Goal: Register for event/course

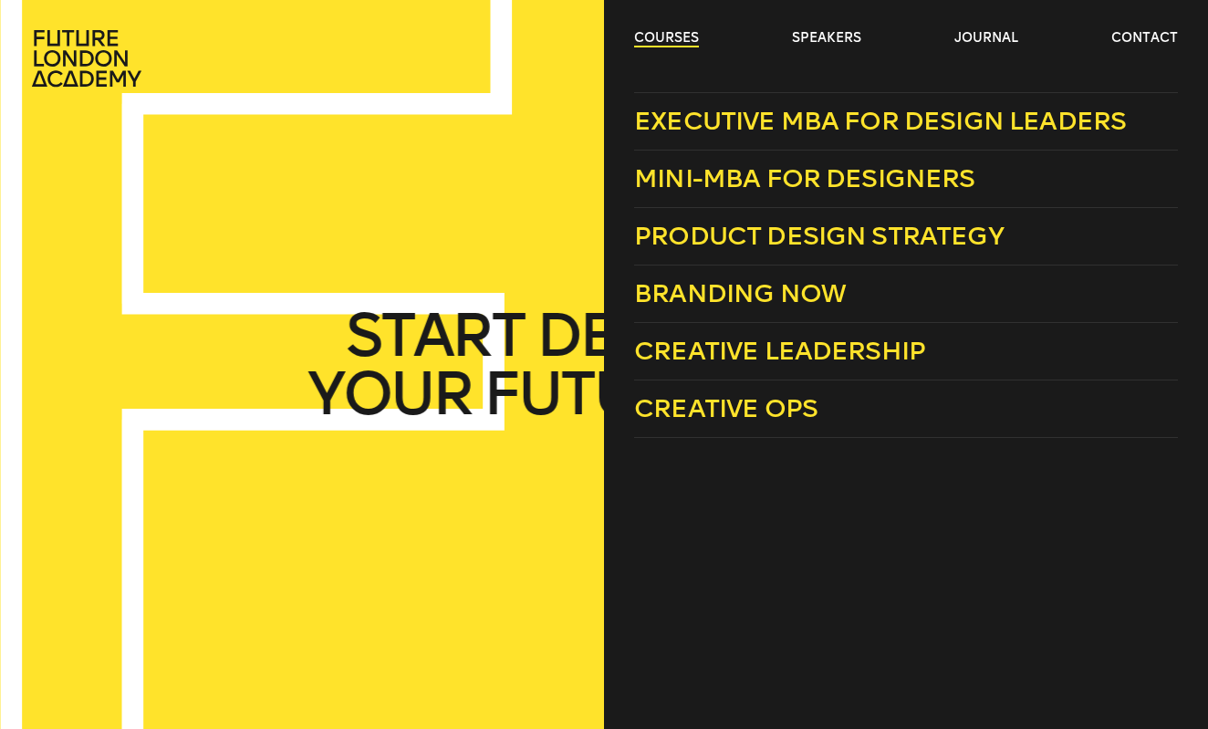
click at [676, 40] on link "courses" at bounding box center [666, 38] width 65 height 18
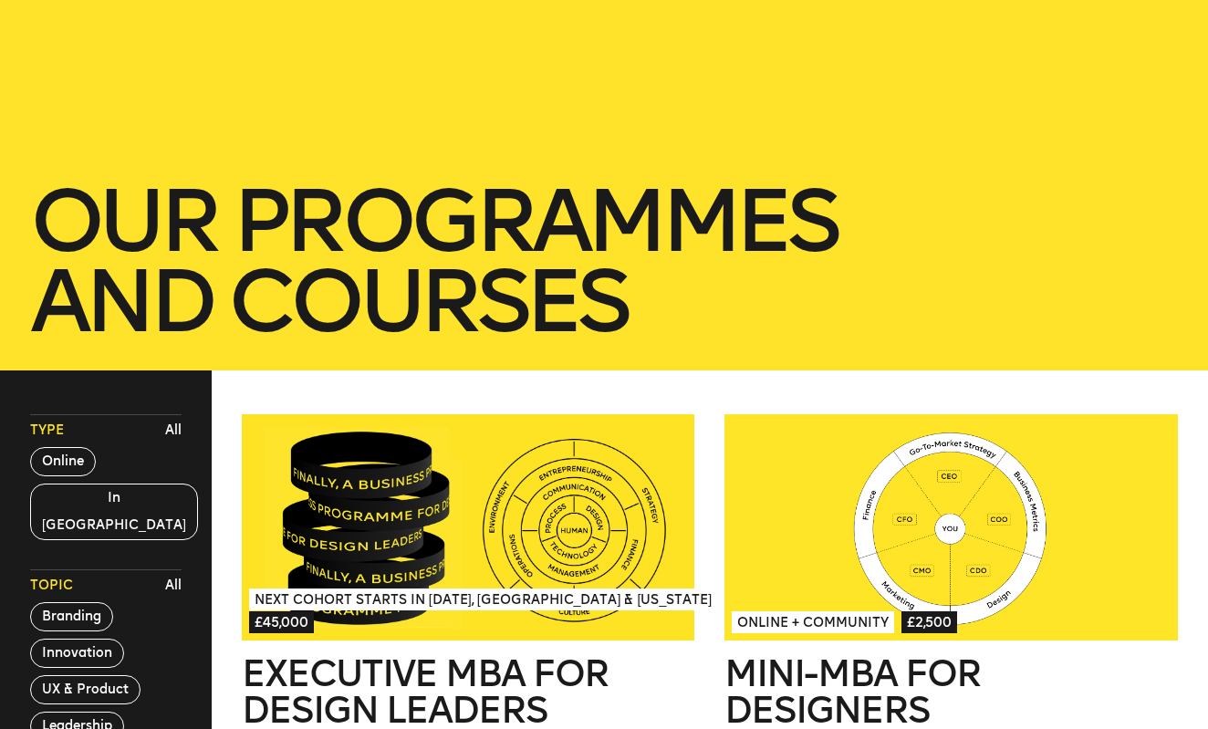
scroll to position [287, 0]
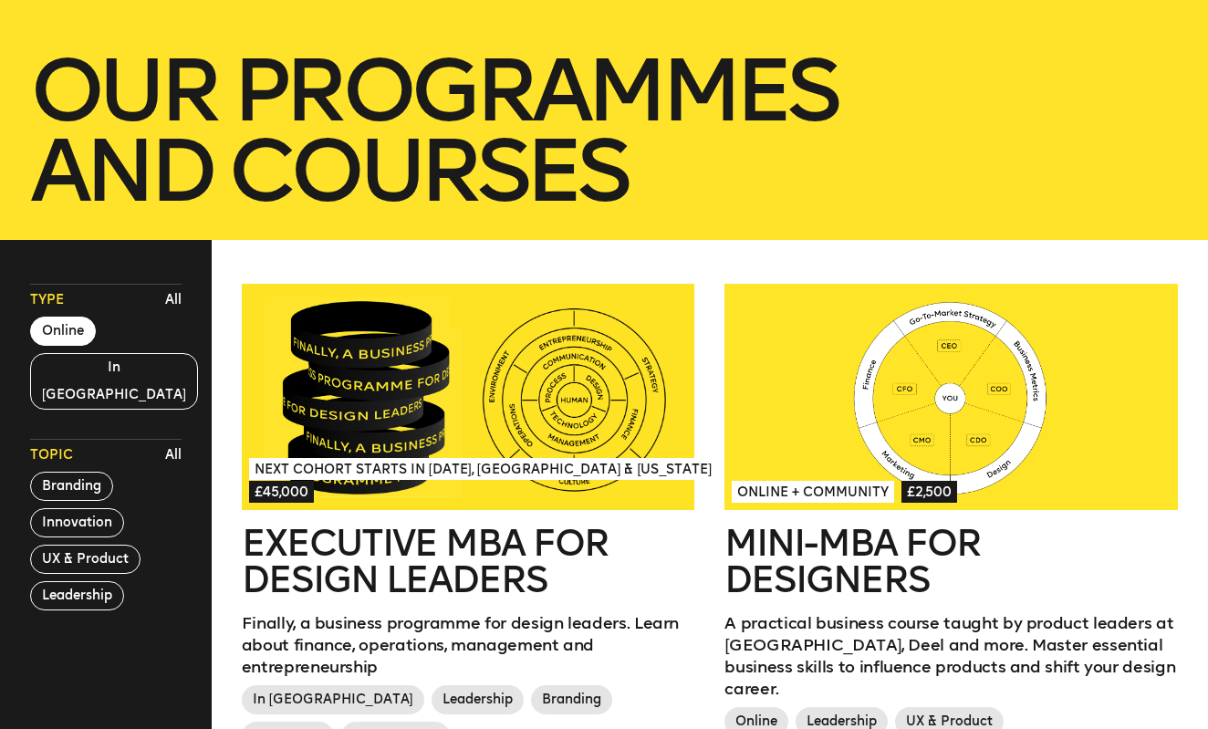
click at [88, 343] on button "Online" at bounding box center [63, 331] width 66 height 29
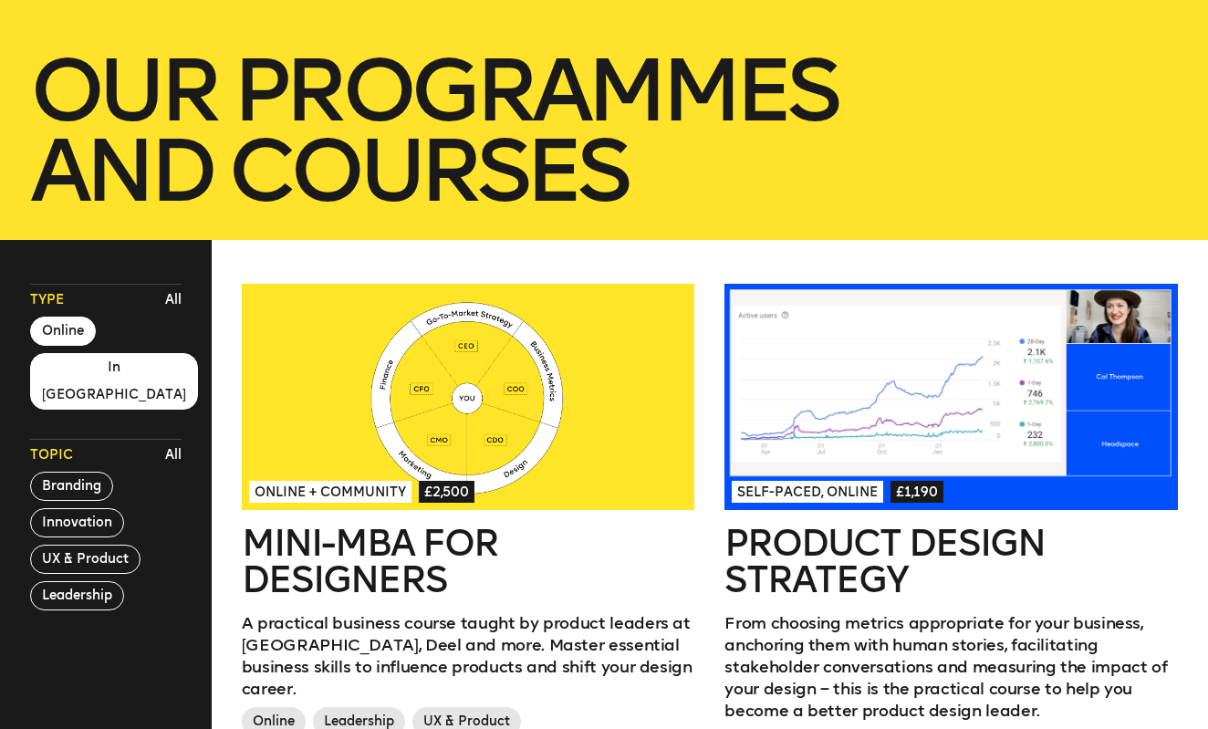
click at [86, 355] on button "In [GEOGRAPHIC_DATA]" at bounding box center [114, 381] width 168 height 57
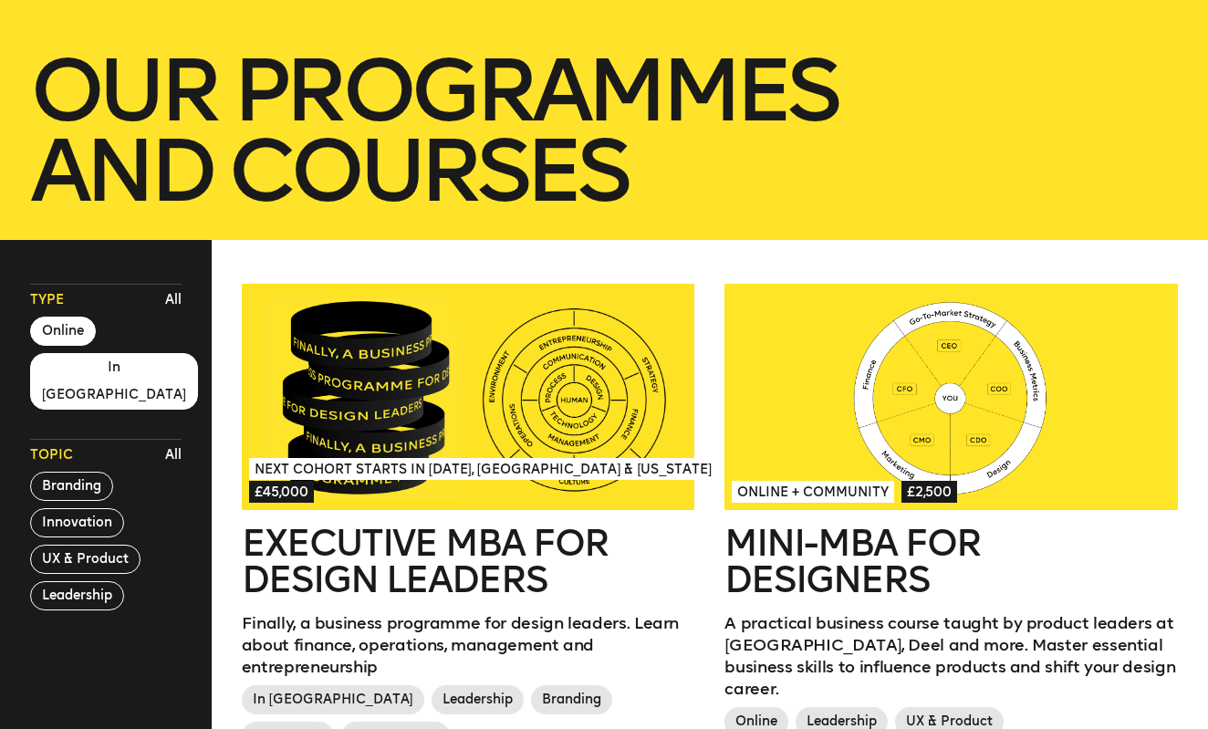
click at [77, 336] on button "Online" at bounding box center [63, 331] width 66 height 29
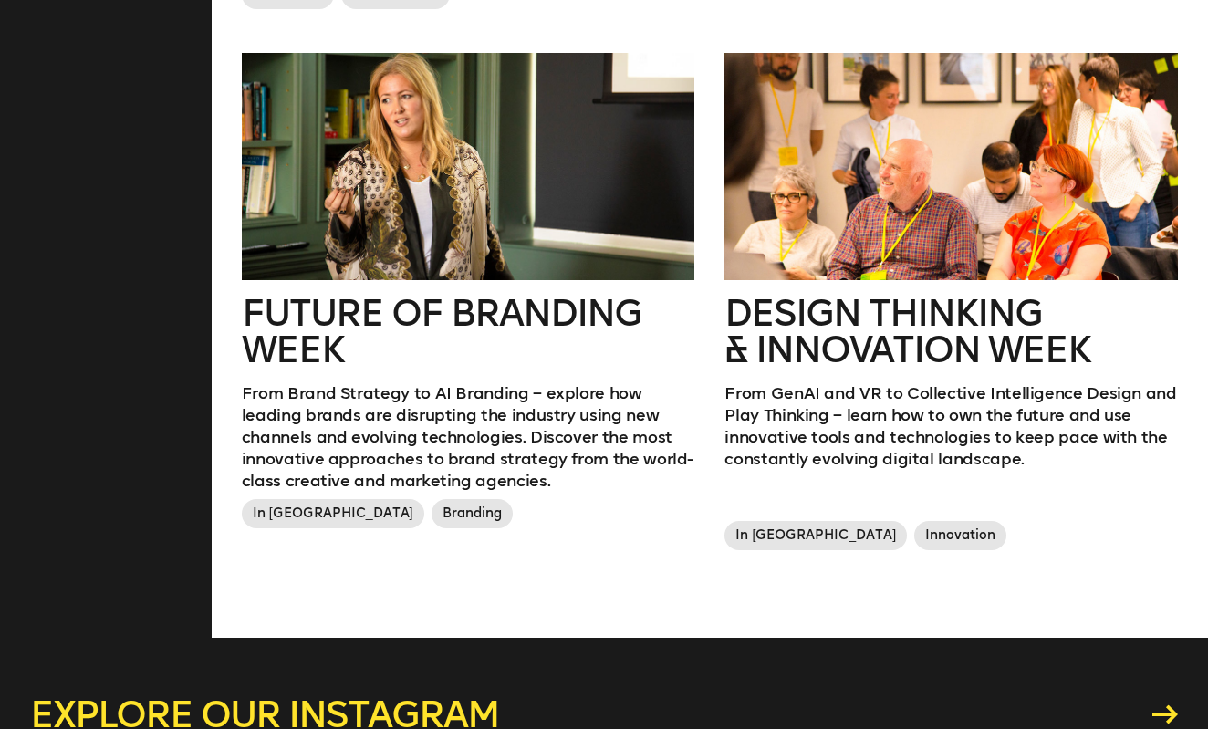
scroll to position [1100, 0]
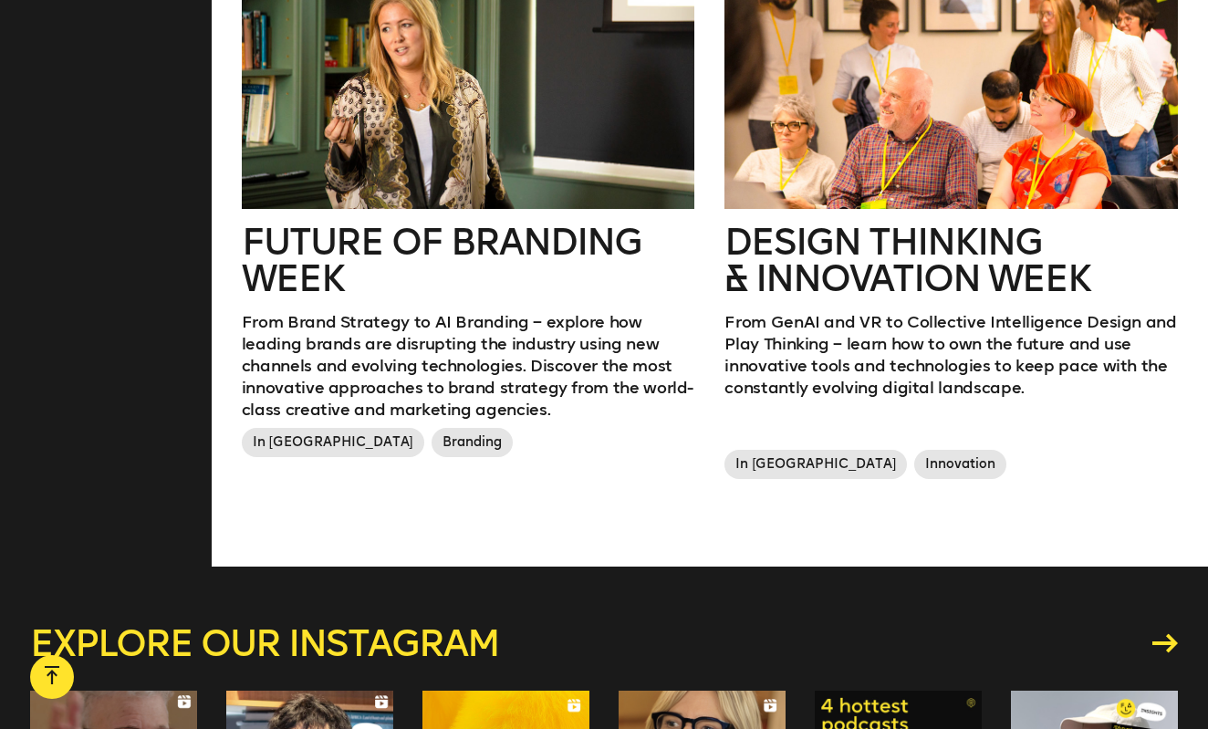
click at [366, 239] on h2 "Future of branding week" at bounding box center [468, 260] width 453 height 73
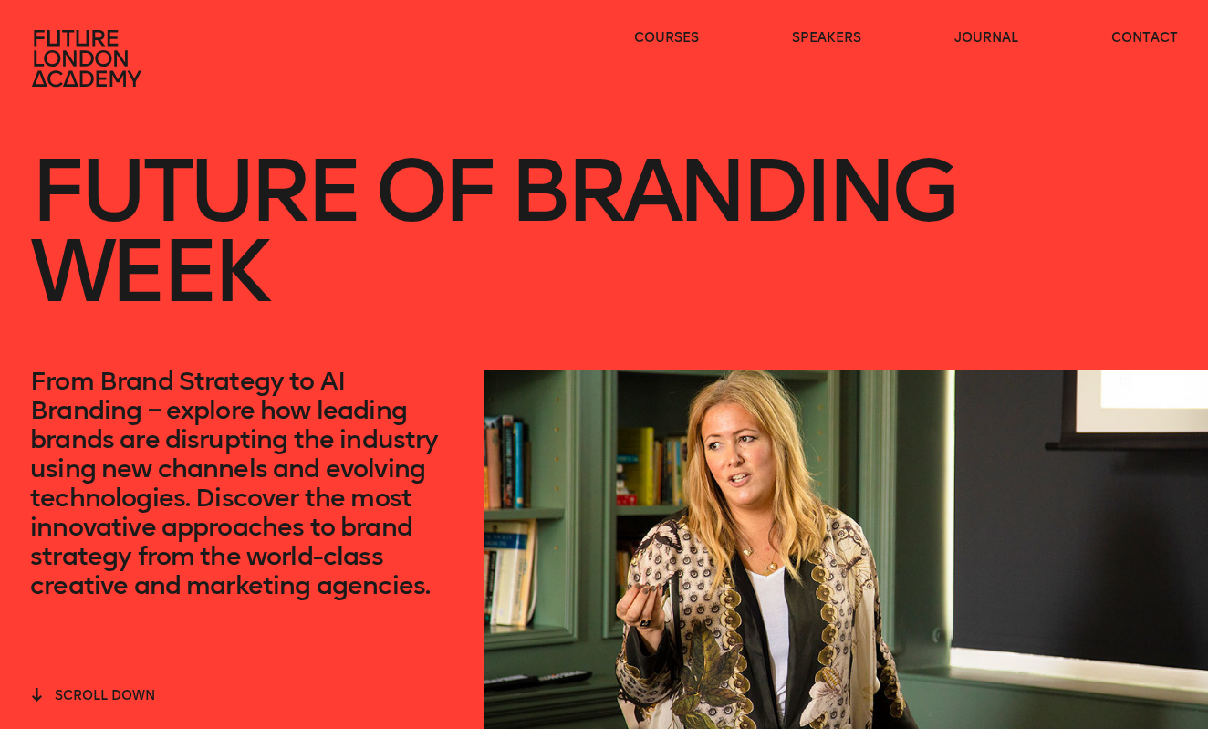
scroll to position [276, 0]
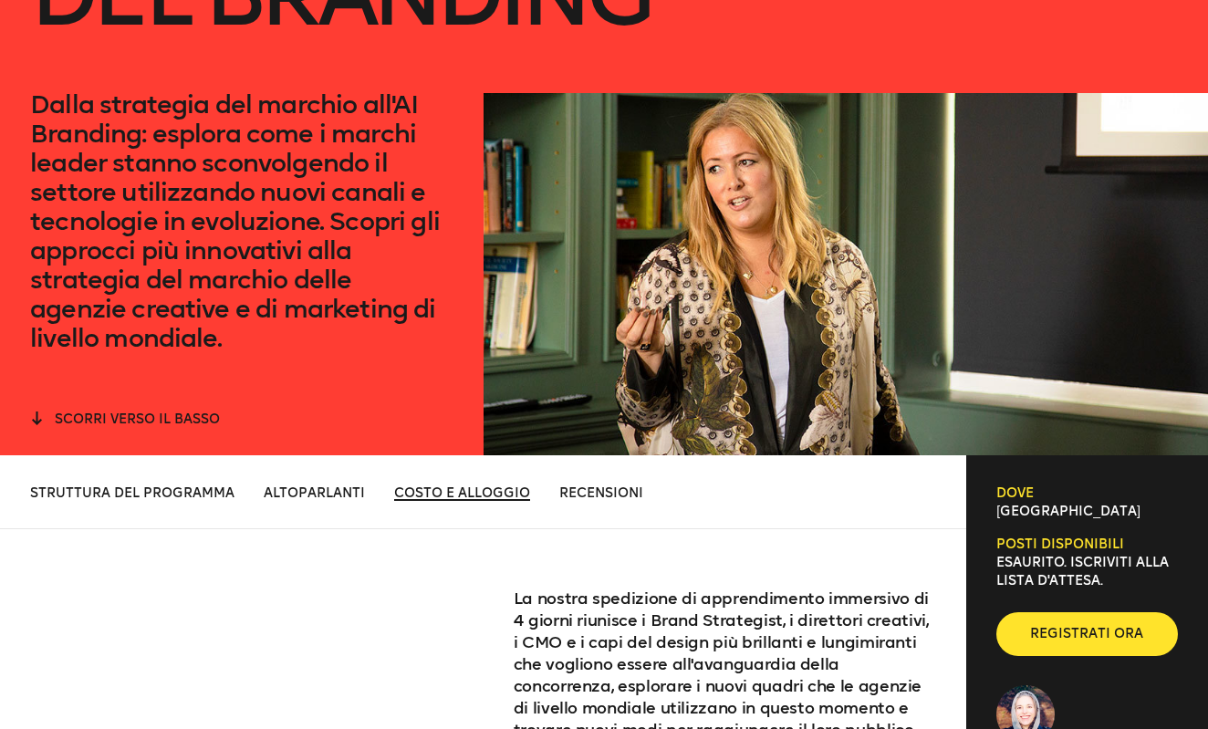
click at [397, 485] on span "COSTO E ALLOGGIO" at bounding box center [462, 493] width 136 height 16
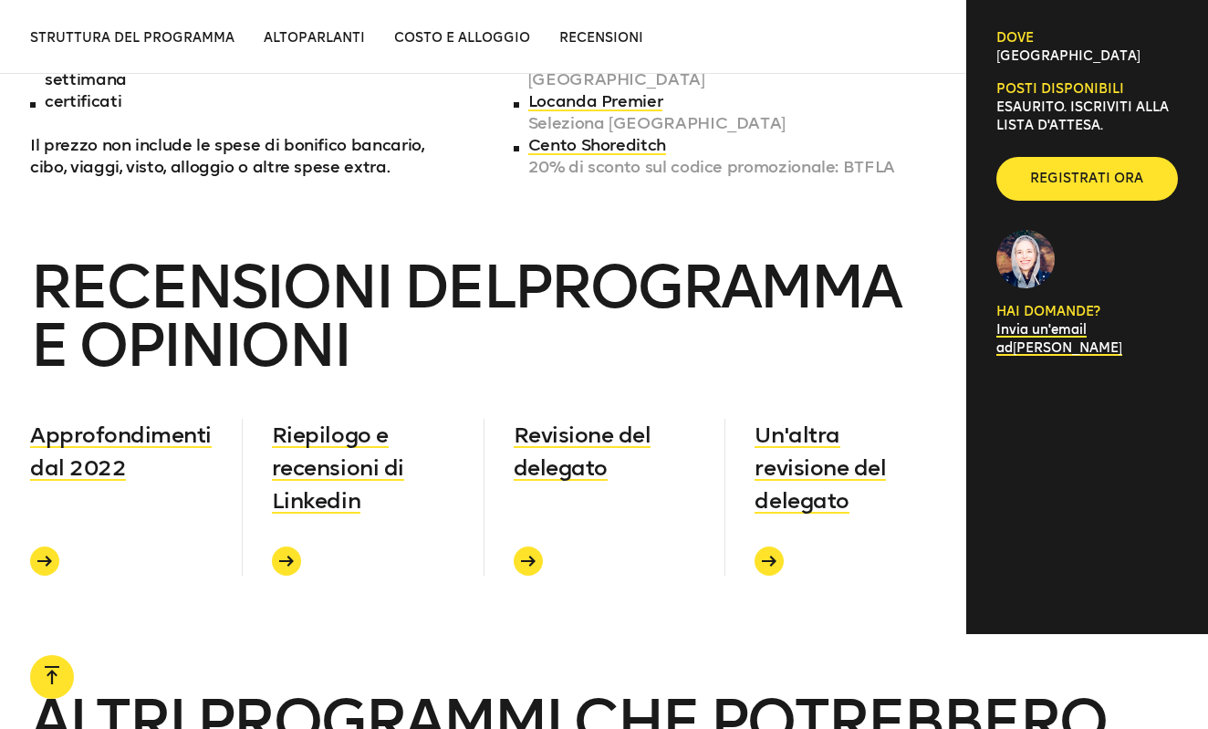
scroll to position [6325, 0]
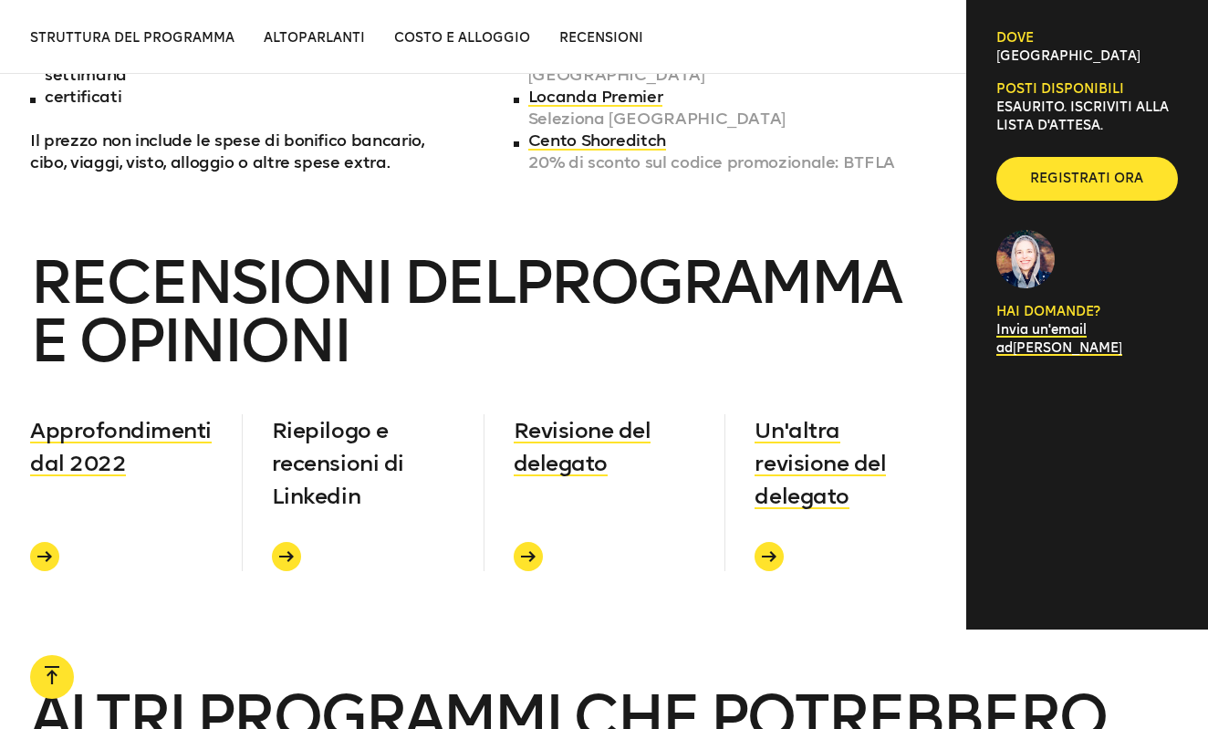
click at [334, 436] on span "Riepilogo e recensioni di Linkedin" at bounding box center [338, 463] width 132 height 92
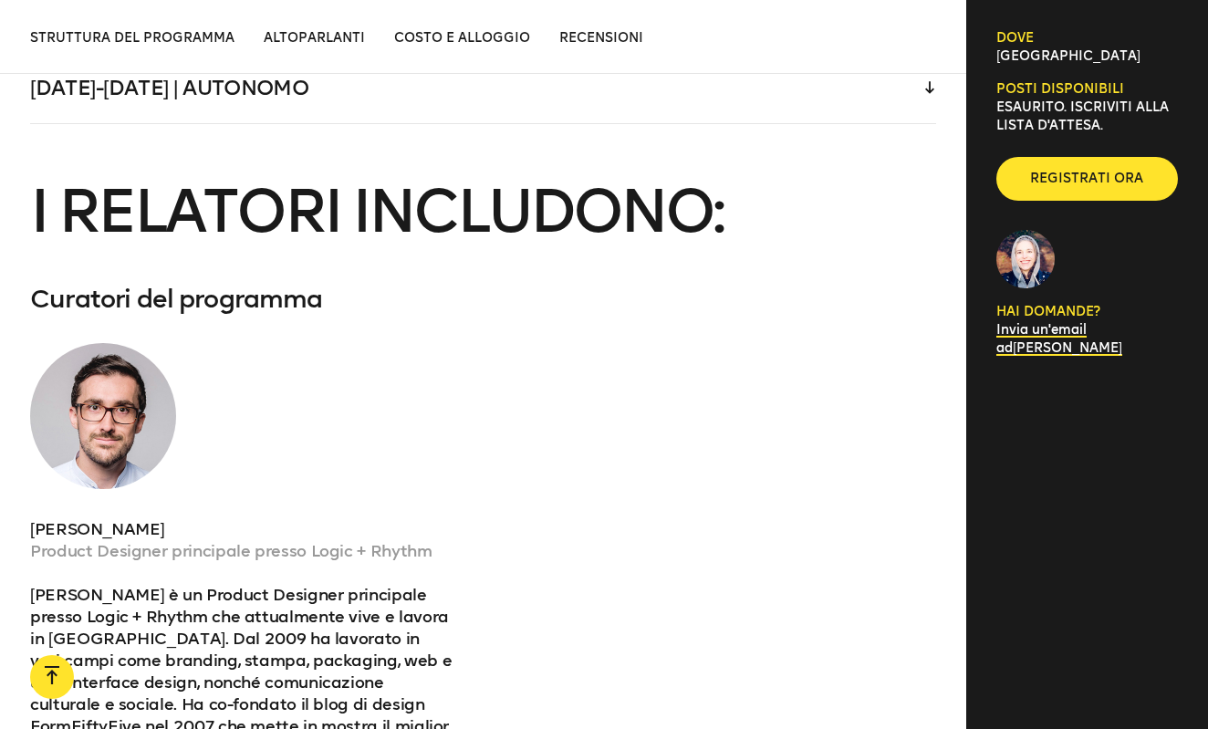
scroll to position [4092, 0]
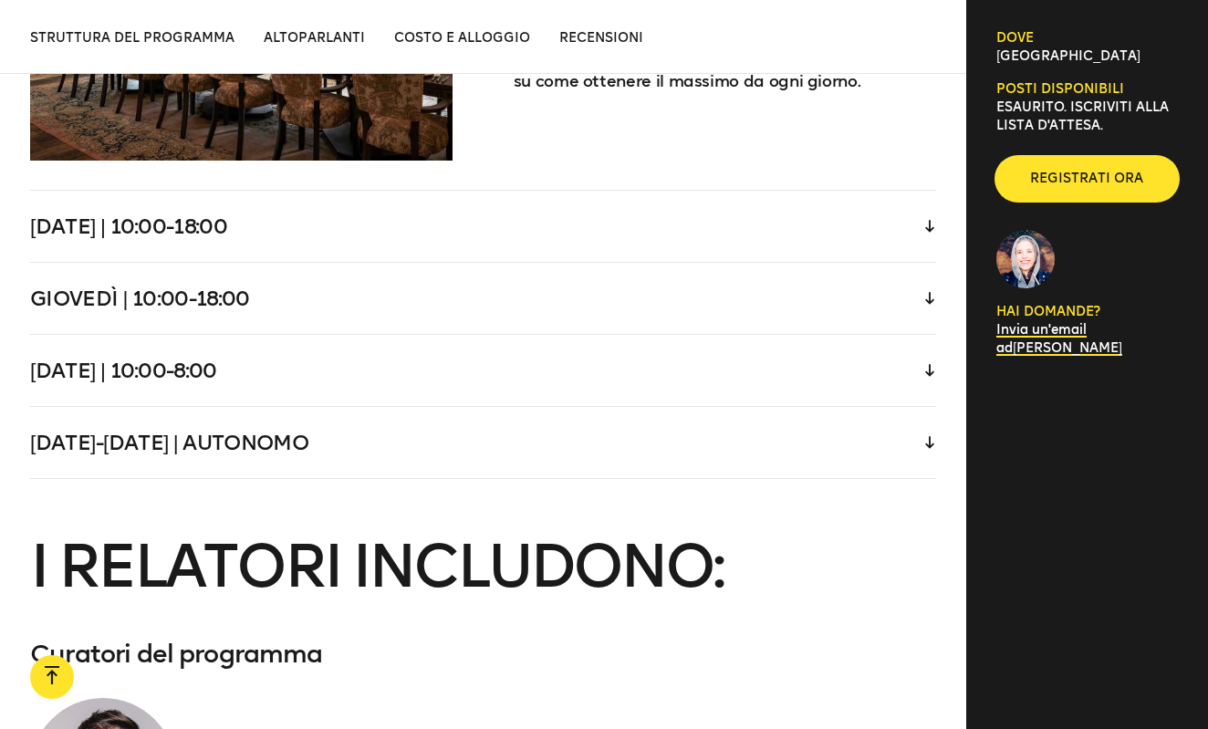
click at [1054, 182] on span "REGISTRATI ORA" at bounding box center [1087, 179] width 123 height 18
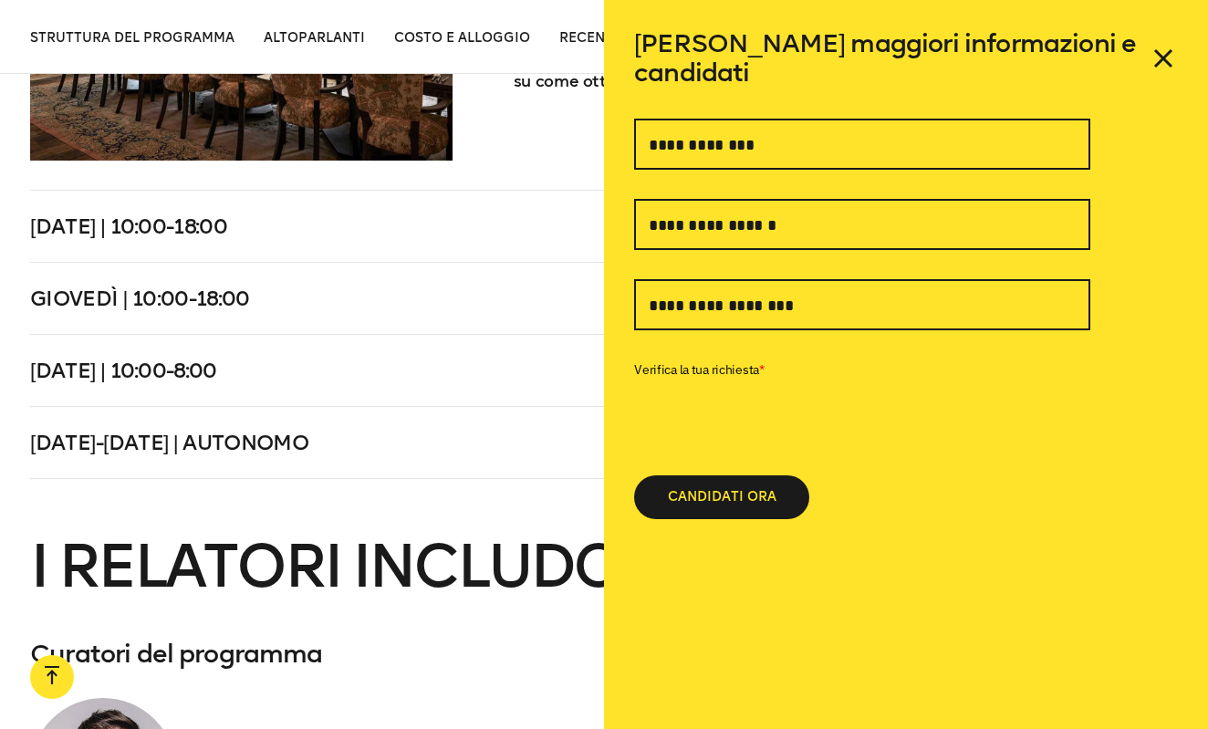
click at [496, 413] on div "[DATE]-[DATE] | AUTONOMO" at bounding box center [483, 442] width 906 height 71
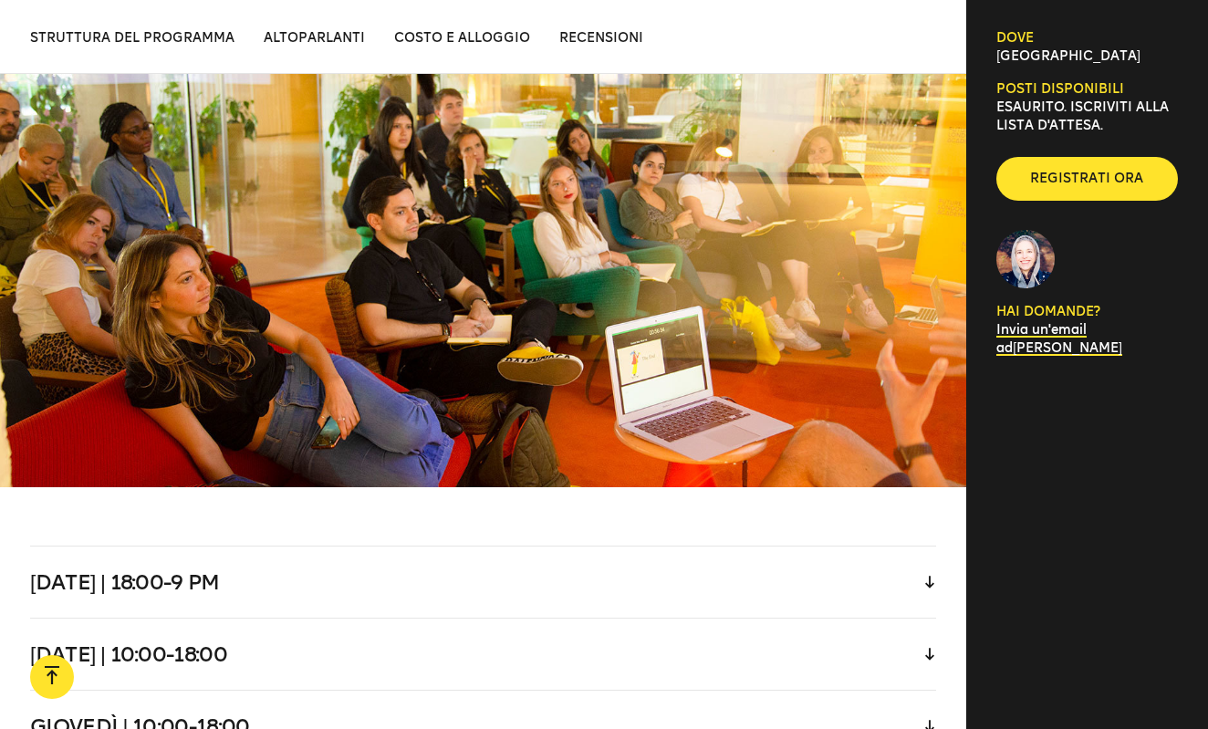
scroll to position [3291, 0]
